Goal: Task Accomplishment & Management: Complete application form

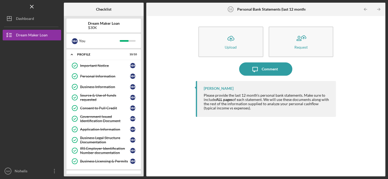
scroll to position [141, 0]
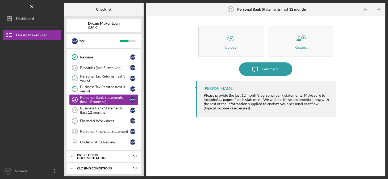
drag, startPoint x: 203, startPoint y: 95, endPoint x: 243, endPoint y: 111, distance: 43.1
click at [243, 111] on div "[PERSON_NAME] Please provide the last 12 month's personal bank statements. Make…" at bounding box center [266, 99] width 140 height 36
drag, startPoint x: 243, startPoint y: 111, endPoint x: 225, endPoint y: 104, distance: 19.3
copy div "Please provide the last 12 month's personal bank statements. Make sure to inclu…"
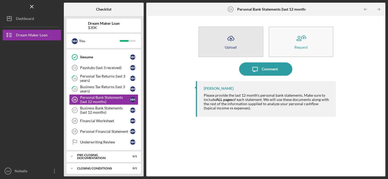
click at [233, 47] on div "Upload" at bounding box center [231, 47] width 12 height 4
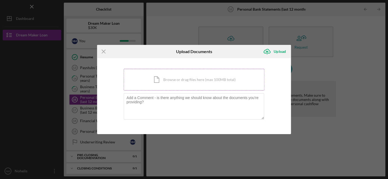
click at [171, 81] on div "Icon/Document Browse or drag files here (max 100MB total) Tap to choose files o…" at bounding box center [194, 80] width 141 height 22
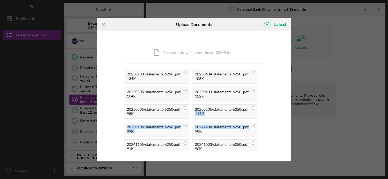
drag, startPoint x: 265, startPoint y: 105, endPoint x: 265, endPoint y: 128, distance: 22.1
click at [265, 128] on div "You're uploading documents related to Personal Bank Statements (last 12 months)…" at bounding box center [194, 96] width 194 height 130
click at [279, 22] on div "Upload" at bounding box center [280, 24] width 12 height 11
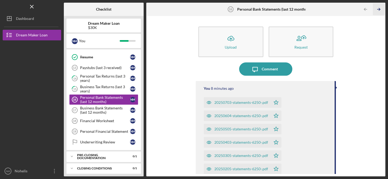
click at [378, 11] on icon "Icon/Table Pagination Arrow" at bounding box center [379, 9] width 12 height 12
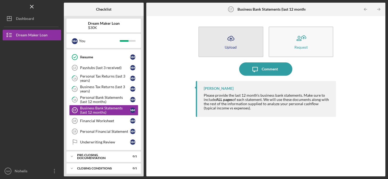
click at [230, 43] on icon "Icon/Upload" at bounding box center [230, 38] width 13 height 13
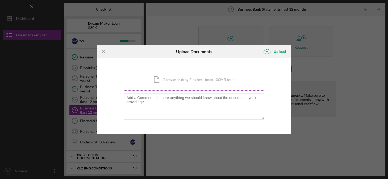
click at [164, 81] on div "Icon/Document Browse or drag files here (max 100MB total) Tap to choose files o…" at bounding box center [194, 80] width 141 height 22
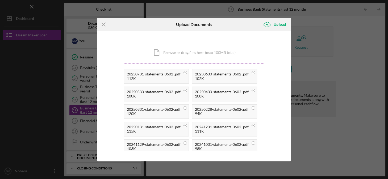
click at [193, 52] on div "Icon/Document Browse or drag files here (max 100MB total) Tap to choose files o…" at bounding box center [194, 53] width 141 height 22
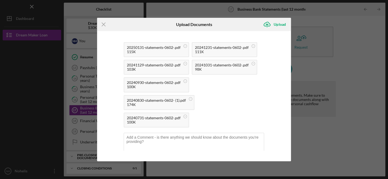
scroll to position [83, 0]
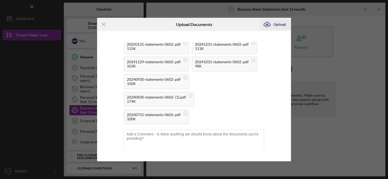
click at [278, 23] on div "Upload" at bounding box center [280, 24] width 12 height 11
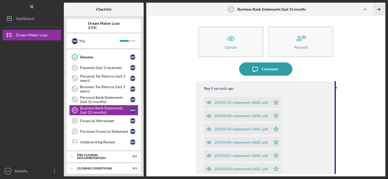
click at [379, 9] on icon "Icon/Table Pagination Arrow" at bounding box center [379, 9] width 12 height 12
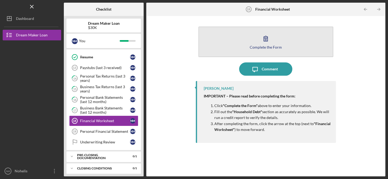
click at [263, 44] on icon "button" at bounding box center [265, 38] width 13 height 13
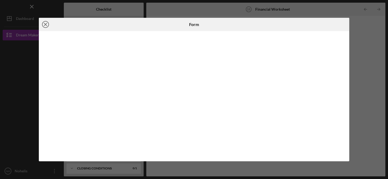
click at [44, 23] on icon "Icon/Close" at bounding box center [45, 24] width 13 height 13
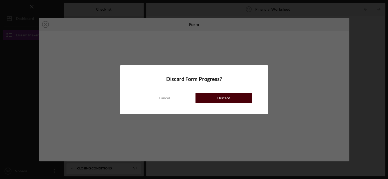
click at [223, 97] on div "Discard" at bounding box center [224, 98] width 13 height 11
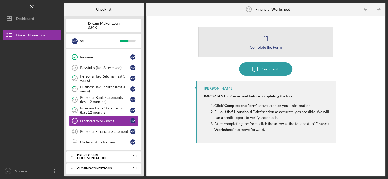
click at [264, 40] on icon "button" at bounding box center [266, 38] width 4 height 5
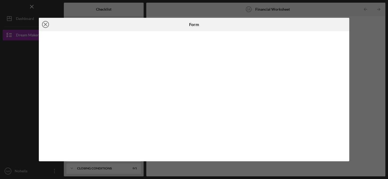
click at [45, 24] on line at bounding box center [45, 24] width 3 height 3
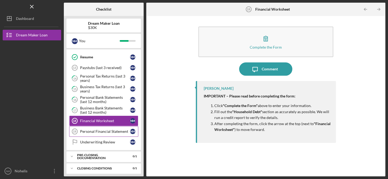
click at [95, 130] on div "Personal Financial Statement" at bounding box center [105, 132] width 50 height 4
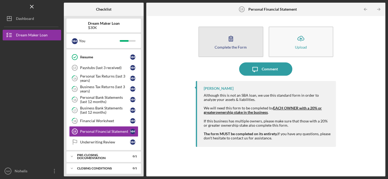
click at [230, 44] on button "Complete the Form Form" at bounding box center [231, 42] width 65 height 31
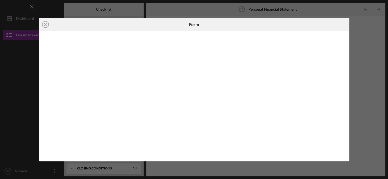
click at [358, 75] on div "Icon/Close Form" at bounding box center [194, 89] width 388 height 179
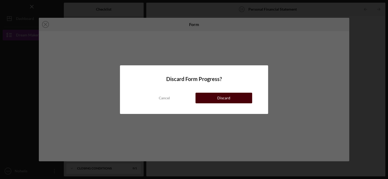
click at [225, 98] on div "Discard" at bounding box center [224, 98] width 13 height 11
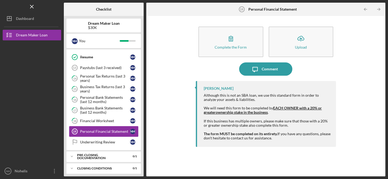
click at [96, 130] on div "Personal Financial Statement" at bounding box center [105, 132] width 50 height 4
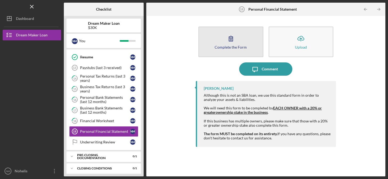
click at [221, 47] on div "Complete the Form" at bounding box center [231, 47] width 32 height 4
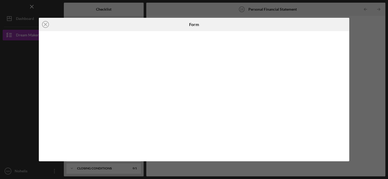
click at [18, 88] on div "Icon/Close Form" at bounding box center [194, 89] width 388 height 179
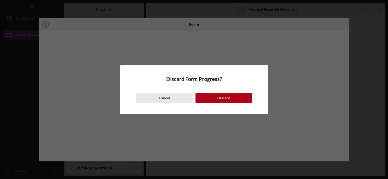
click at [163, 97] on div "Cancel" at bounding box center [164, 98] width 11 height 11
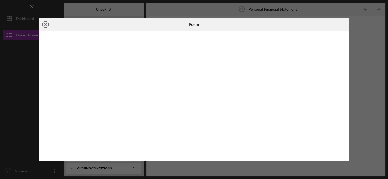
click at [46, 25] on line at bounding box center [45, 24] width 3 height 3
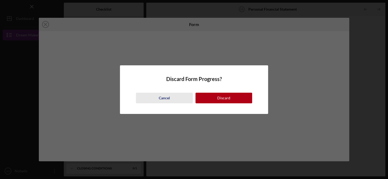
click at [168, 98] on div "Cancel" at bounding box center [164, 98] width 11 height 11
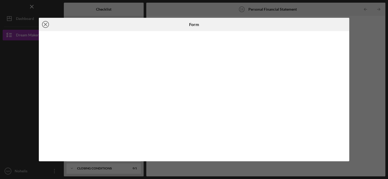
click at [44, 24] on icon "Icon/Close" at bounding box center [45, 24] width 13 height 13
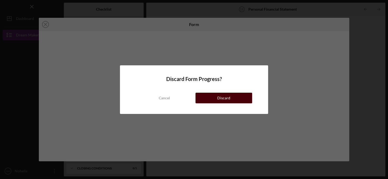
click at [215, 97] on button "Discard" at bounding box center [224, 98] width 57 height 11
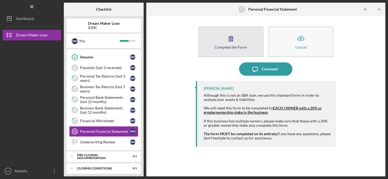
click at [231, 43] on icon "button" at bounding box center [230, 38] width 13 height 13
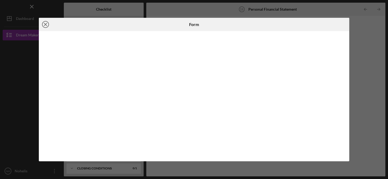
click at [45, 24] on icon "Icon/Close" at bounding box center [45, 24] width 13 height 13
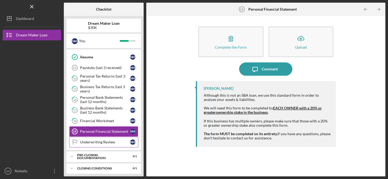
click at [89, 141] on div "Underwriting Review" at bounding box center [105, 142] width 50 height 4
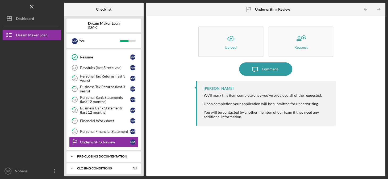
click at [84, 155] on div "Pre-Closing Documentation" at bounding box center [105, 156] width 57 height 3
click at [83, 155] on div "Pre-Closing Documentation" at bounding box center [105, 156] width 57 height 3
click at [98, 166] on div "Client Intake Form" at bounding box center [105, 168] width 50 height 4
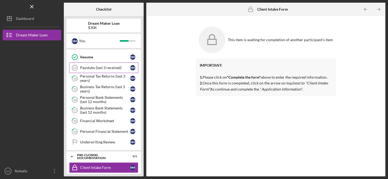
click at [102, 66] on div "Paystubs (last 3 received)" at bounding box center [105, 68] width 50 height 4
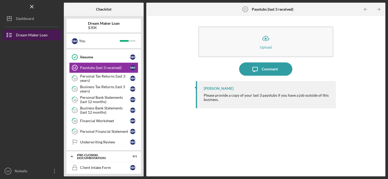
click at [25, 35] on div "Dream Maker Loan" at bounding box center [32, 36] width 32 height 12
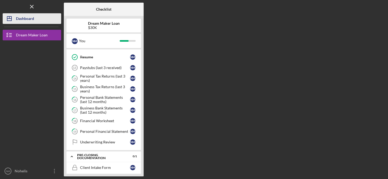
click at [22, 17] on div "Dashboard" at bounding box center [25, 19] width 18 height 12
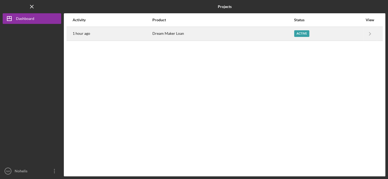
click at [302, 34] on div "Active" at bounding box center [301, 33] width 15 height 7
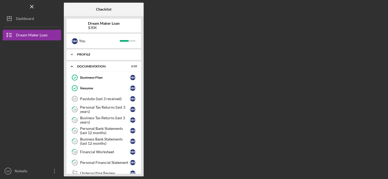
click at [77, 54] on icon "Icon/Expander" at bounding box center [72, 54] width 11 height 11
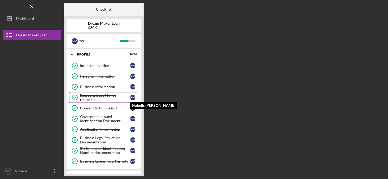
drag, startPoint x: 142, startPoint y: 69, endPoint x: 138, endPoint y: 100, distance: 30.3
click at [138, 100] on div "Dream Maker Loan $30K N M You Icon/Expander Profile 10 / 10 Important Notice Im…" at bounding box center [104, 96] width 80 height 161
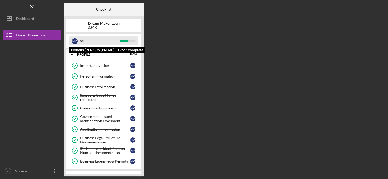
click at [121, 40] on div at bounding box center [124, 41] width 9 height 2
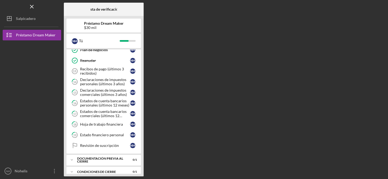
scroll to position [141, 0]
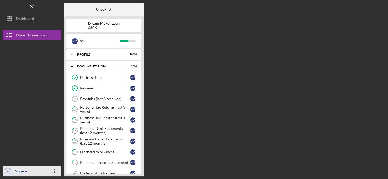
click at [55, 171] on icon "button" at bounding box center [54, 171] width 1 height 4
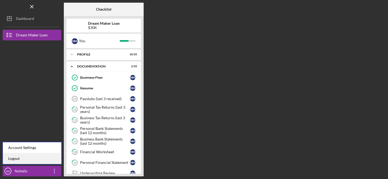
click at [21, 157] on link "Logout" at bounding box center [32, 158] width 59 height 11
